Goal: Information Seeking & Learning: Check status

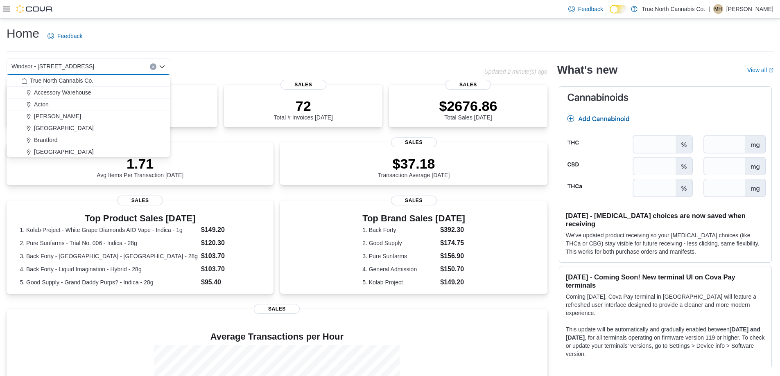
click at [81, 69] on div "Windsor - [STREET_ADDRESS]" at bounding box center [89, 67] width 164 height 16
click at [143, 35] on div "Home Feedback" at bounding box center [390, 35] width 767 height 21
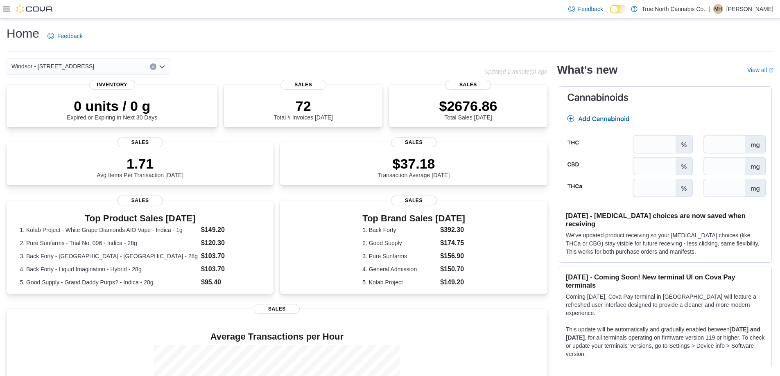
click at [96, 70] on div "Windsor - [STREET_ADDRESS]" at bounding box center [89, 67] width 164 height 16
click at [8, 8] on icon at bounding box center [6, 9] width 7 height 7
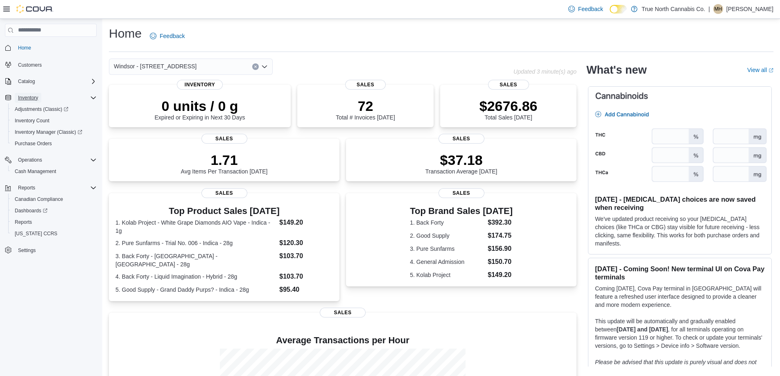
click at [27, 98] on span "Inventory" at bounding box center [28, 98] width 20 height 7
click at [34, 132] on span "Inventory Manager (Classic)" at bounding box center [49, 132] width 68 height 7
click at [28, 79] on span "Catalog" at bounding box center [26, 81] width 17 height 7
click at [42, 102] on span "My Catalog (Beta)" at bounding box center [35, 104] width 40 height 7
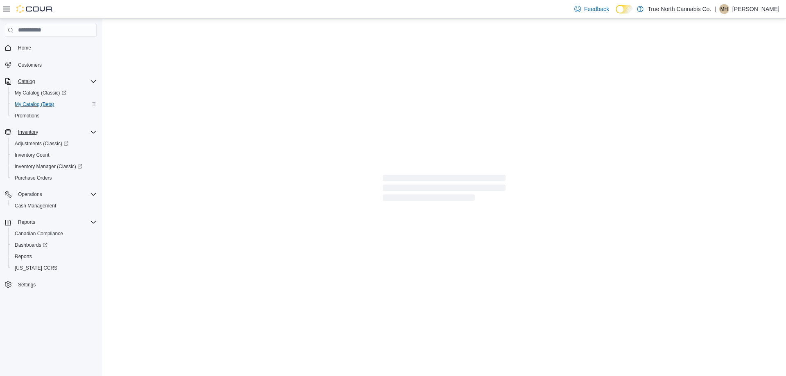
select select "**********"
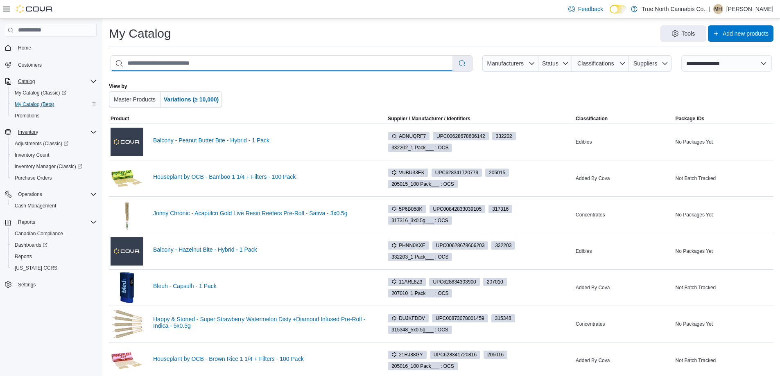
click at [173, 59] on input "search" at bounding box center [281, 64] width 341 height 16
type input "**********"
select select "*********"
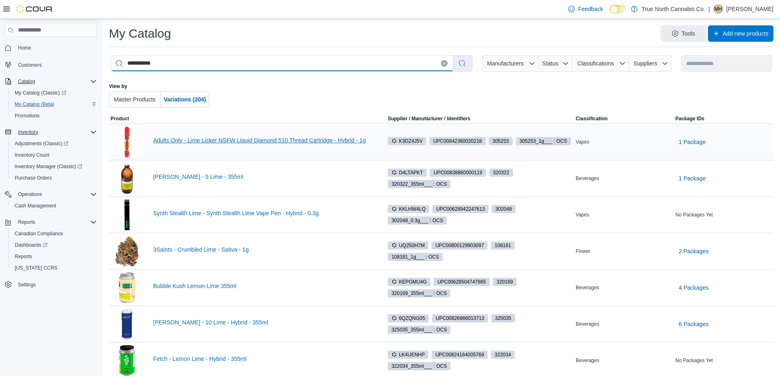
type input "**********"
click at [224, 141] on link "Adults Only - Lime Licker NSFW Liquid Diamond 510 Thread Cartridge - Hybrid - 1g" at bounding box center [263, 140] width 220 height 7
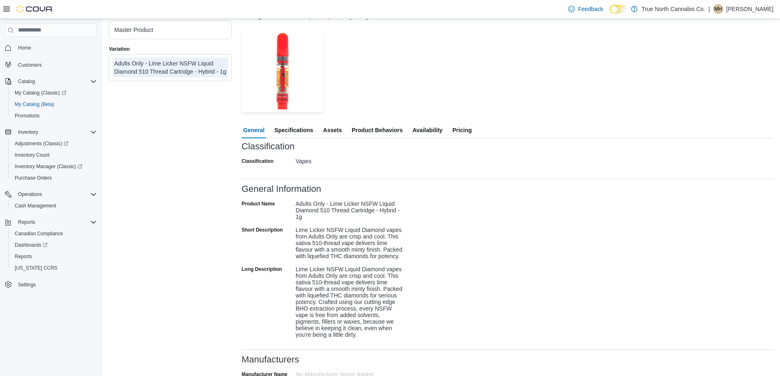
scroll to position [82, 0]
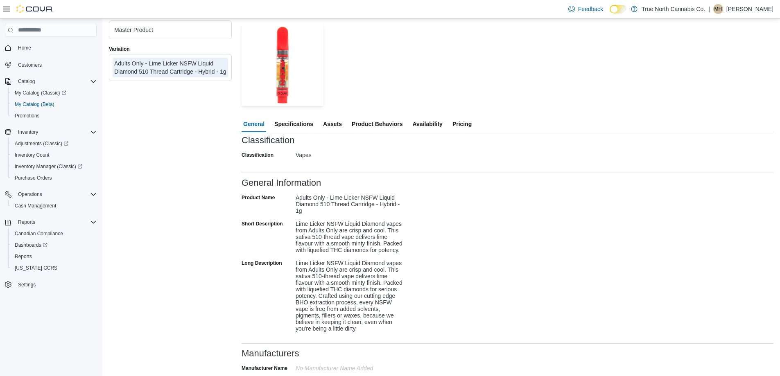
click at [430, 124] on span "Availability" at bounding box center [427, 124] width 30 height 16
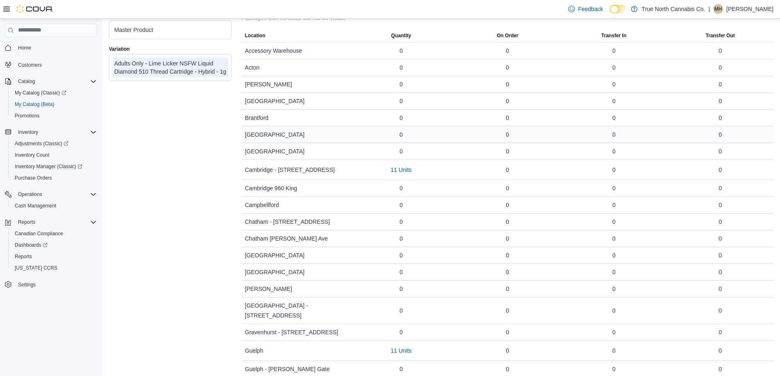
scroll to position [287, 0]
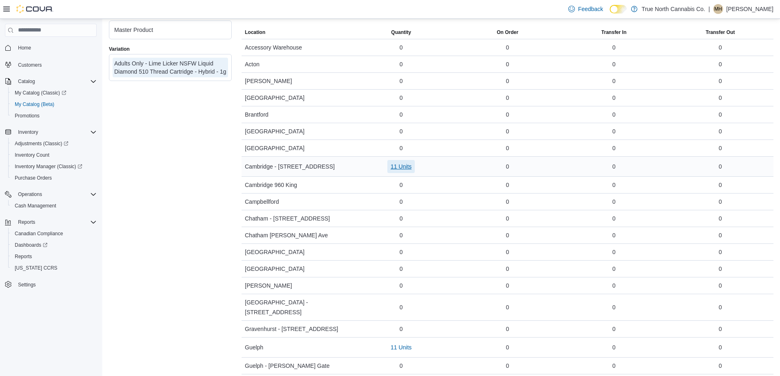
click at [400, 165] on span "11 Units" at bounding box center [401, 167] width 21 height 8
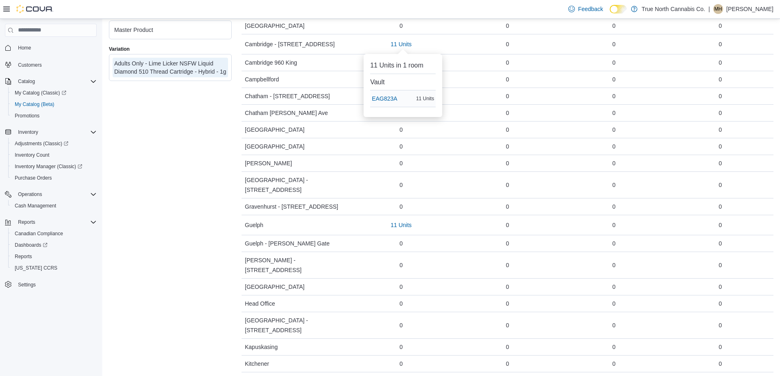
scroll to position [409, 0]
click at [398, 221] on span "11 Units" at bounding box center [401, 225] width 21 height 8
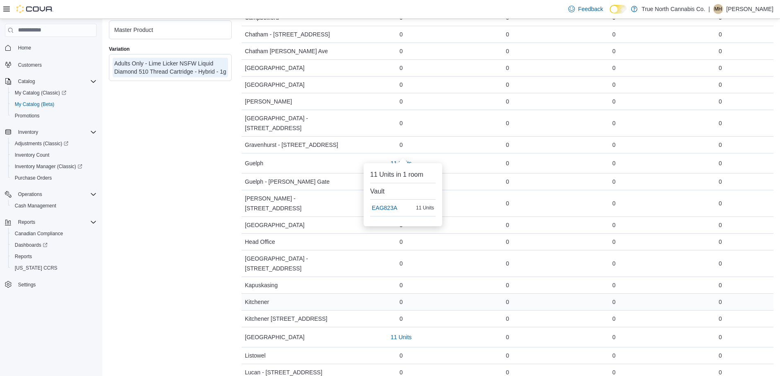
scroll to position [573, 0]
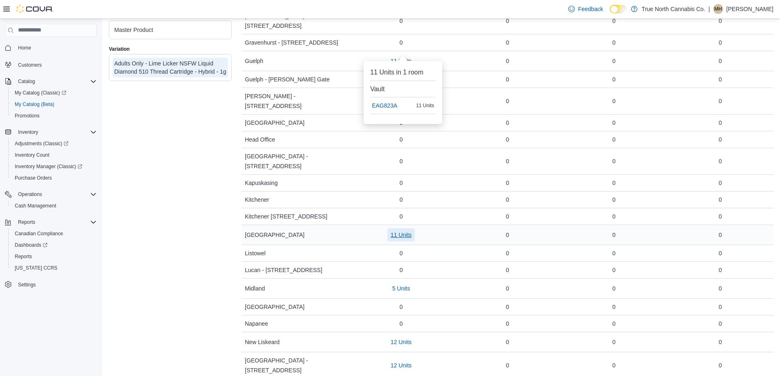
click at [402, 231] on span "11 Units" at bounding box center [401, 235] width 21 height 8
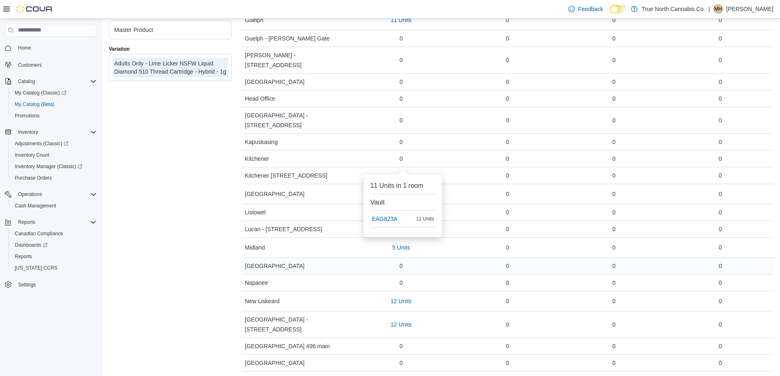
scroll to position [655, 0]
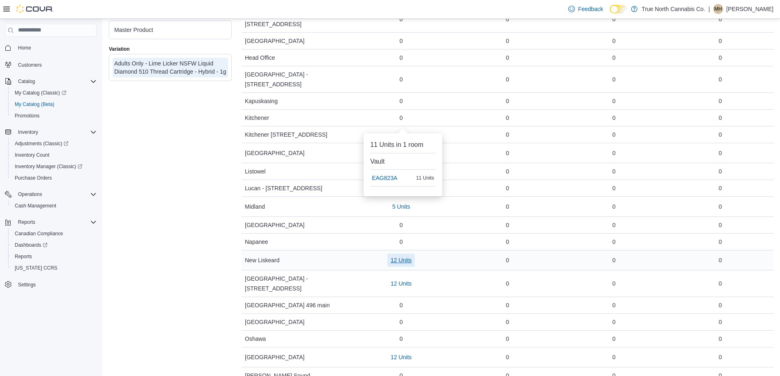
click at [408, 256] on span "12 Units" at bounding box center [401, 260] width 21 height 8
click at [344, 252] on div "New Liskeard" at bounding box center [295, 260] width 106 height 16
click at [400, 280] on span "12 Units" at bounding box center [401, 284] width 21 height 8
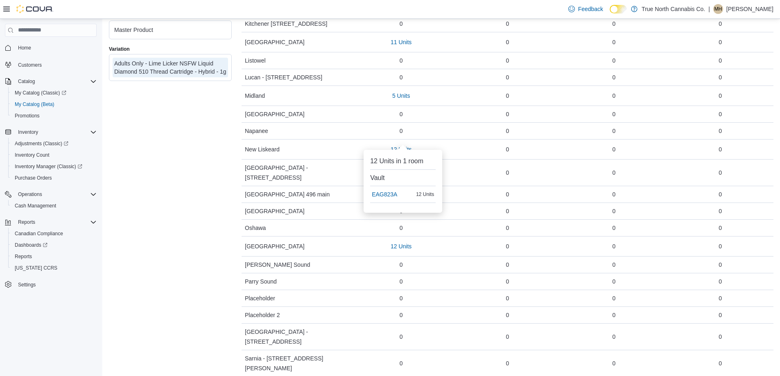
scroll to position [778, 0]
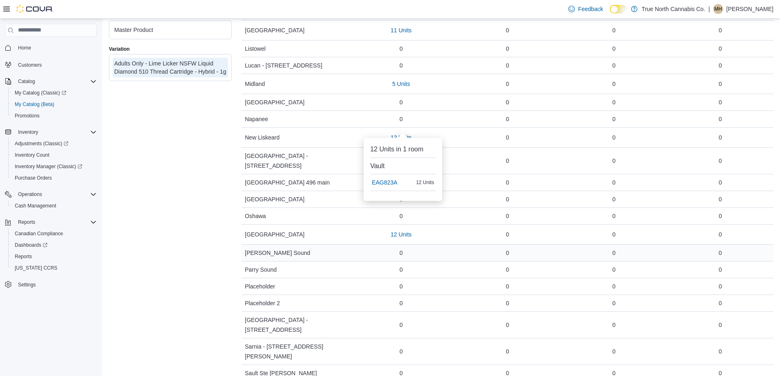
click at [326, 245] on div "[PERSON_NAME] Sound" at bounding box center [295, 253] width 106 height 16
click at [403, 231] on span "12 Units" at bounding box center [401, 235] width 21 height 8
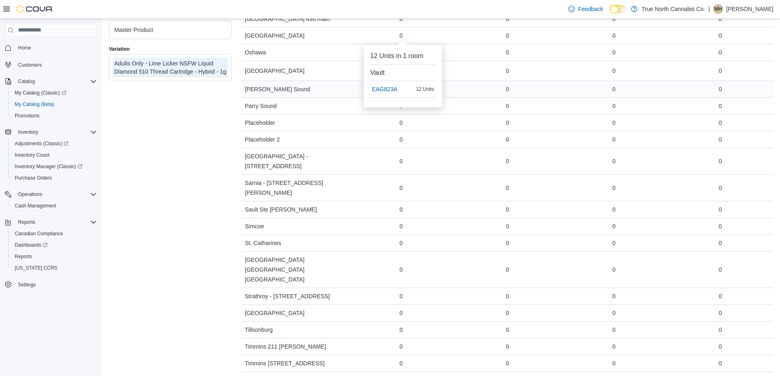
scroll to position [942, 0]
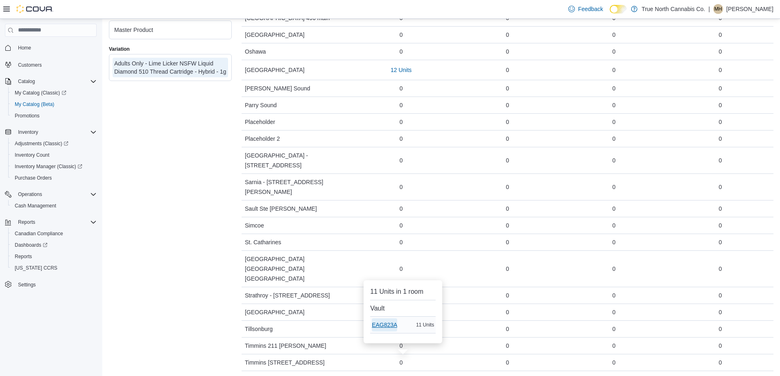
click at [384, 324] on span "EAG823A" at bounding box center [384, 325] width 25 height 8
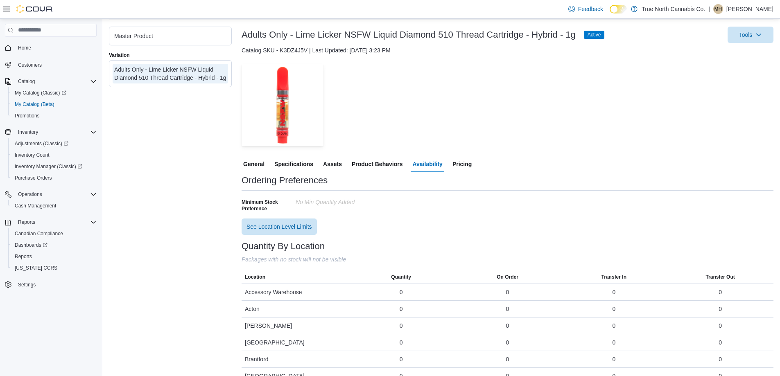
scroll to position [164, 0]
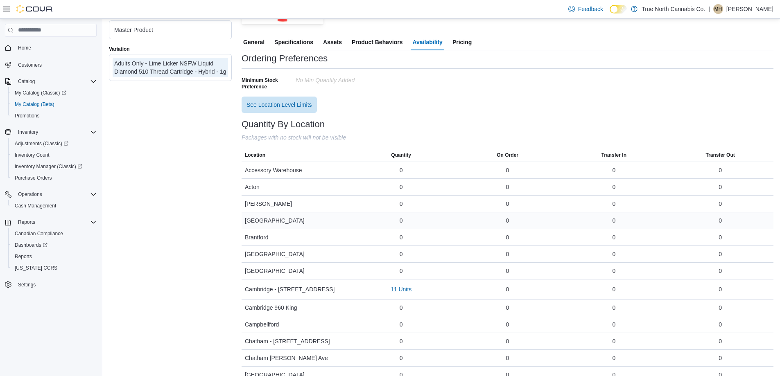
click at [263, 224] on span "[GEOGRAPHIC_DATA]" at bounding box center [275, 221] width 60 height 10
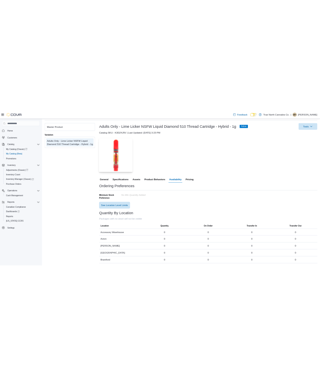
scroll to position [0, 0]
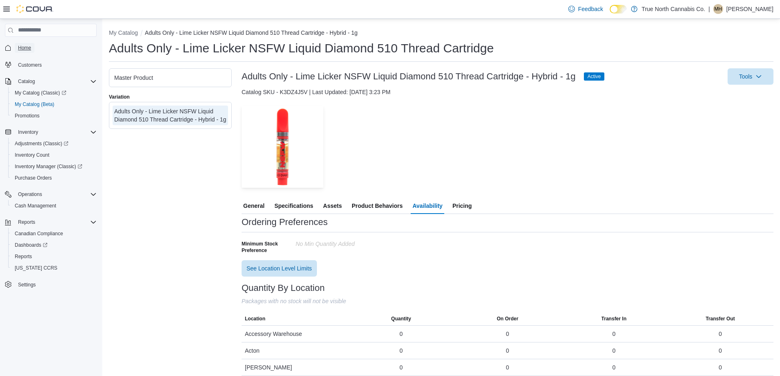
click at [22, 50] on span "Home" at bounding box center [24, 48] width 13 height 7
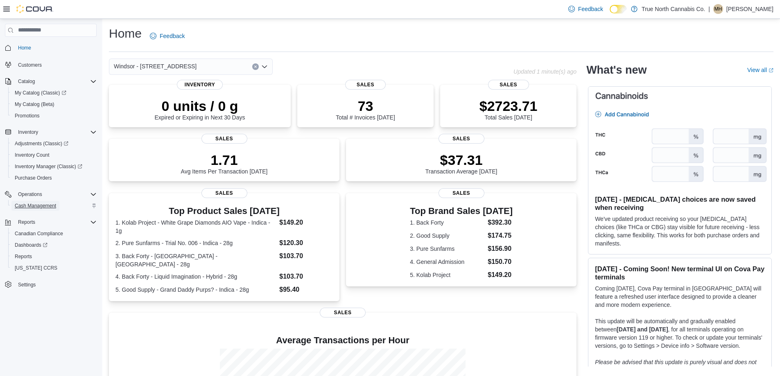
click at [26, 206] on span "Cash Management" at bounding box center [35, 206] width 41 height 7
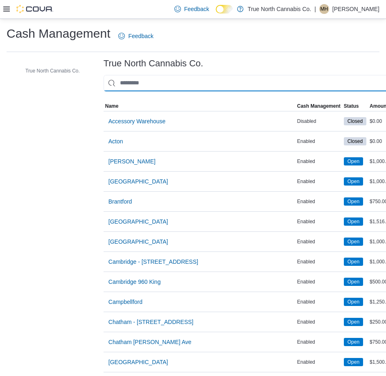
click at [145, 80] on input "This is a search bar. As you type, the results lower in the page will automatic…" at bounding box center [249, 83] width 290 height 16
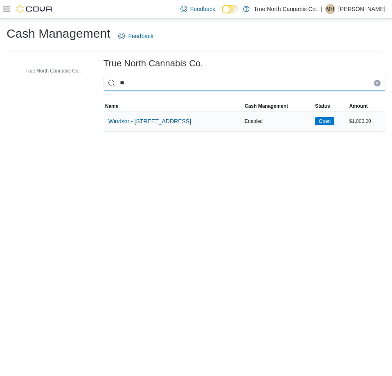
type input "**"
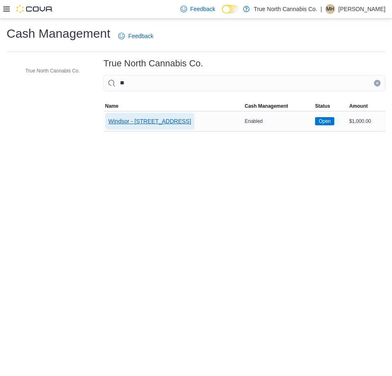
click at [146, 122] on span "Windsor - [STREET_ADDRESS]" at bounding box center [149, 121] width 83 height 8
